Goal: Task Accomplishment & Management: Manage account settings

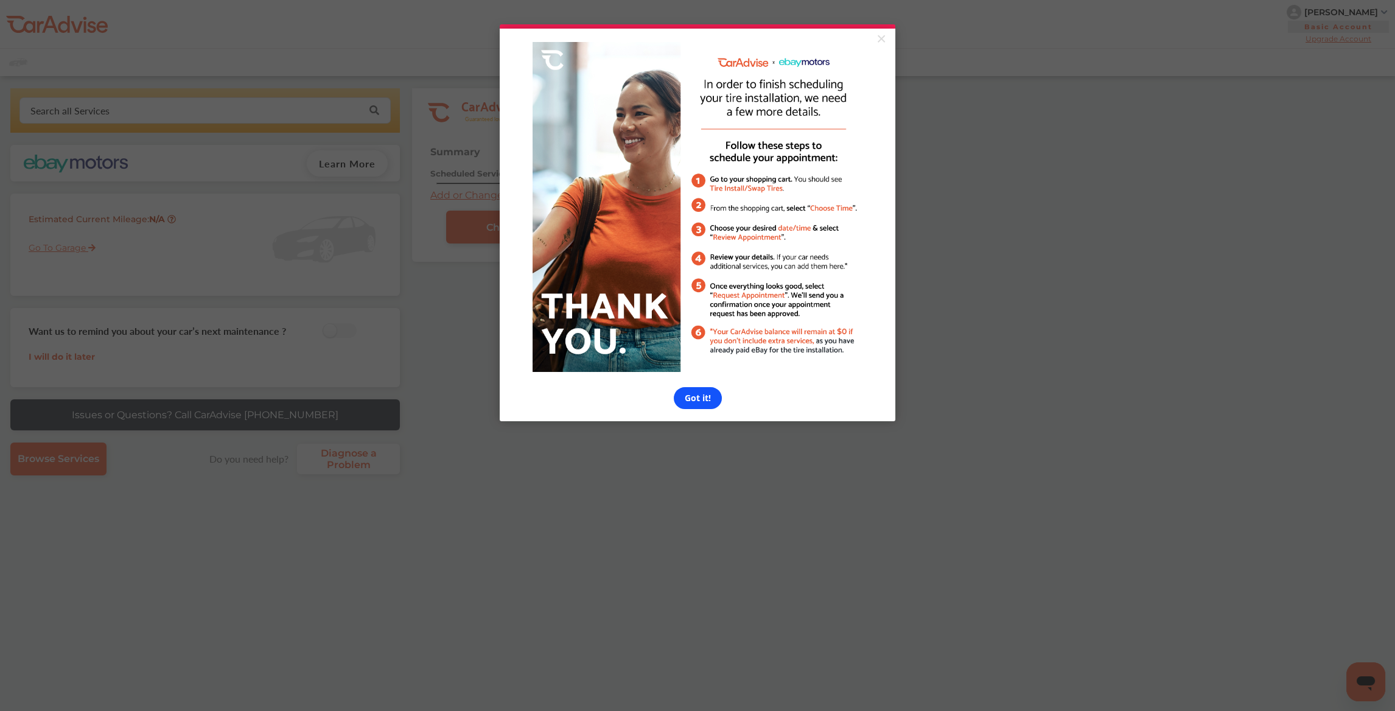
click at [689, 400] on link "Got it!" at bounding box center [698, 398] width 48 height 22
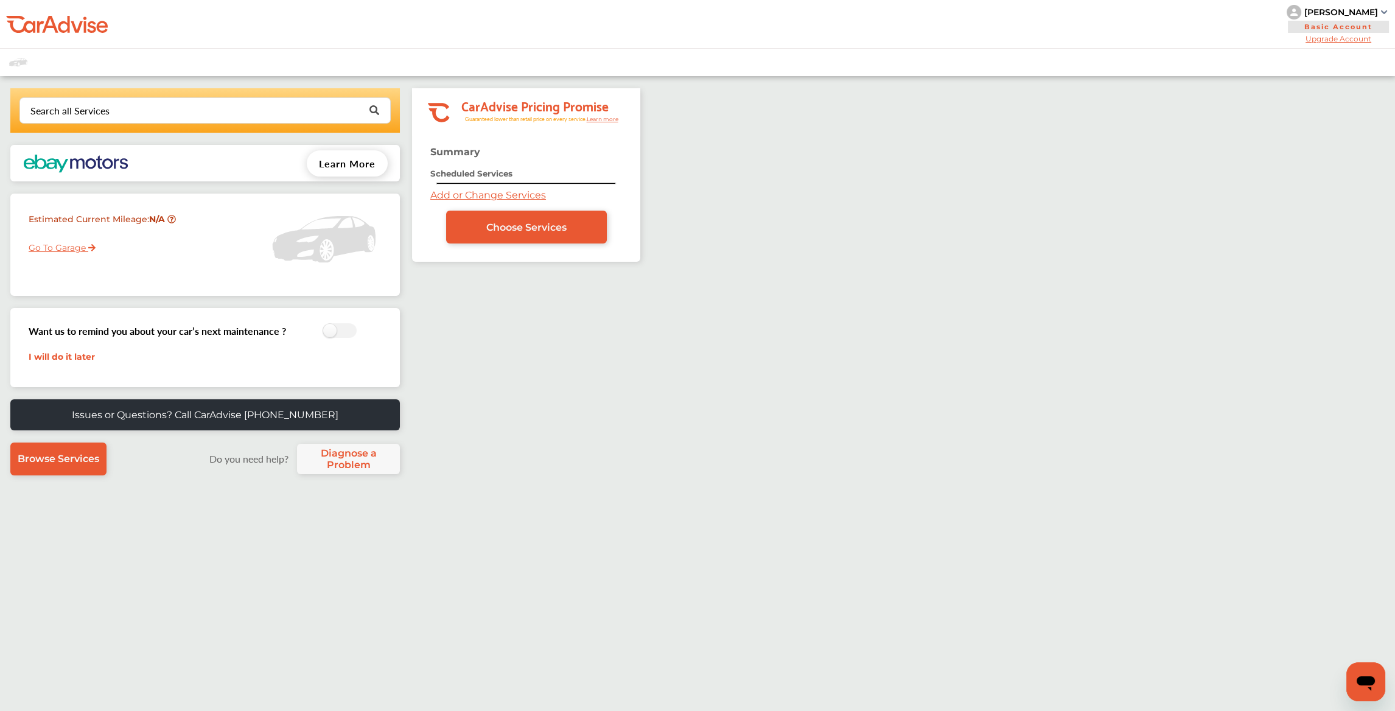
click at [43, 247] on link "Go To Garage" at bounding box center [57, 244] width 76 height 23
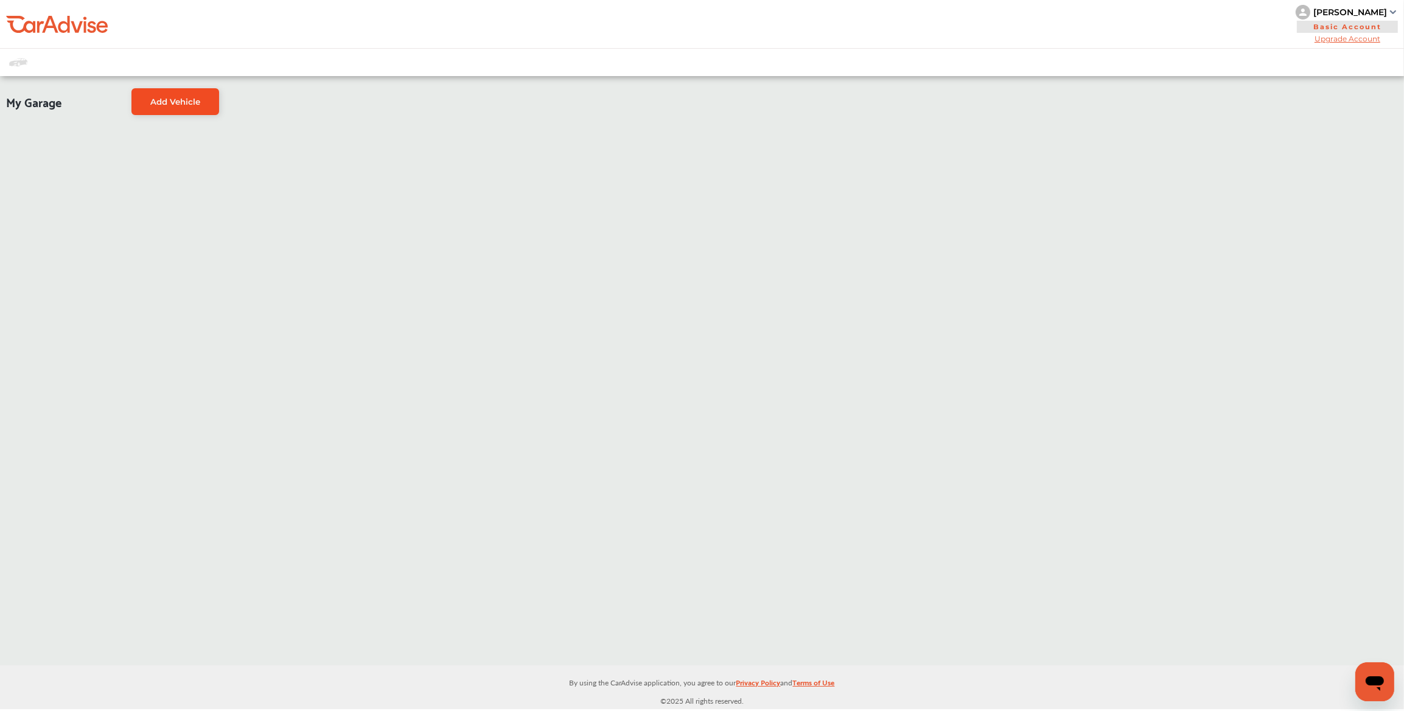
click at [174, 103] on span "Add Vehicle" at bounding box center [175, 102] width 50 height 10
